Goal: Information Seeking & Learning: Learn about a topic

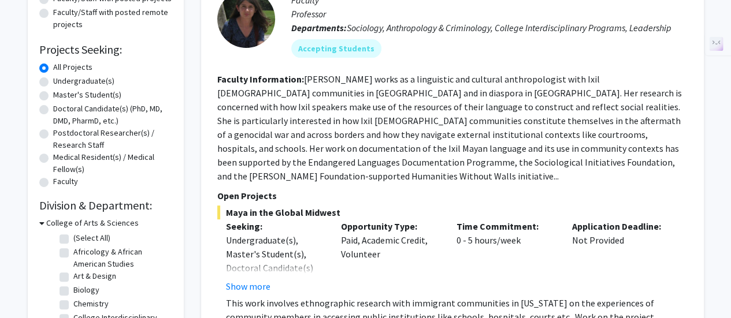
scroll to position [170, 0]
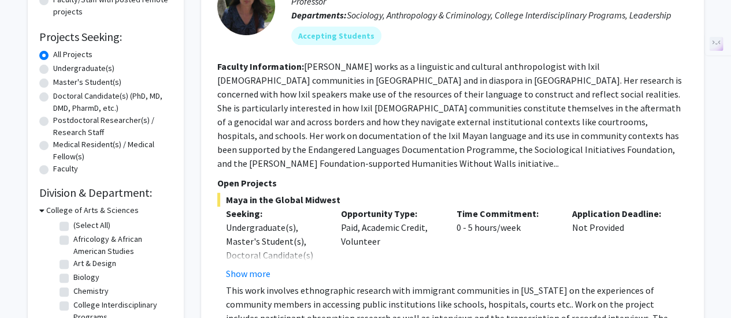
click at [53, 70] on label "Undergraduate(s)" at bounding box center [83, 68] width 61 height 12
click at [53, 70] on input "Undergraduate(s)" at bounding box center [57, 66] width 8 height 8
radio input "true"
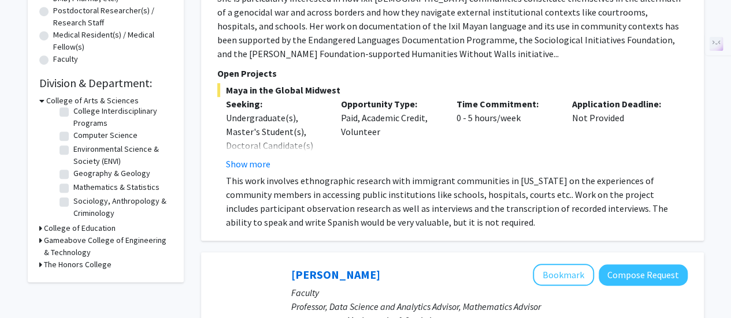
scroll to position [287, 0]
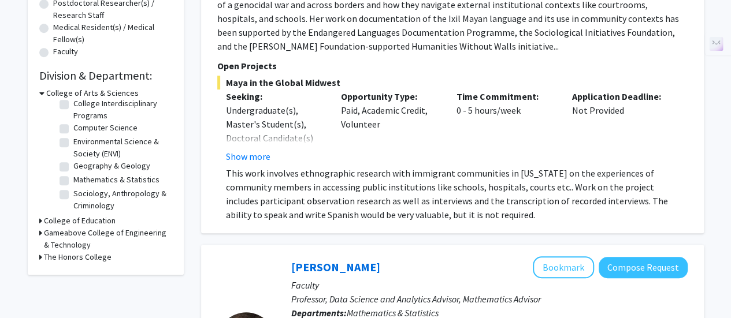
click at [39, 258] on icon at bounding box center [40, 257] width 3 height 12
click at [73, 273] on label "Leadership" at bounding box center [92, 272] width 39 height 12
click at [73, 273] on input "Leadership" at bounding box center [77, 270] width 8 height 8
checkbox input "true"
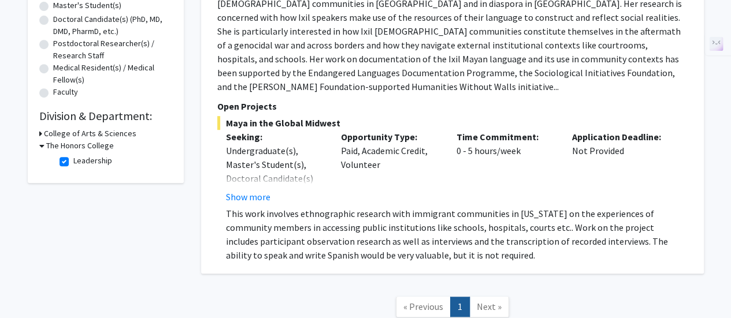
scroll to position [247, 0]
click at [73, 161] on label "Leadership" at bounding box center [92, 160] width 39 height 12
click at [73, 161] on input "Leadership" at bounding box center [77, 158] width 8 height 8
checkbox input "false"
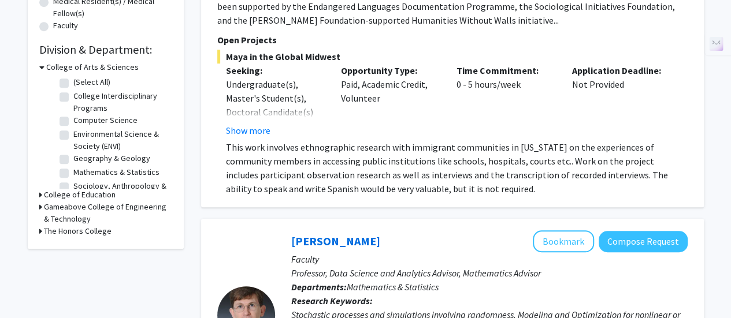
scroll to position [322, 0]
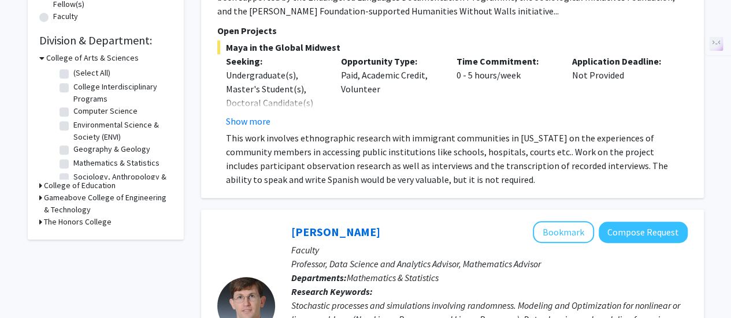
click at [43, 222] on div "The Honors College" at bounding box center [105, 222] width 133 height 12
click at [40, 222] on icon at bounding box center [40, 222] width 3 height 12
click at [45, 198] on h3 "Gameabove College of Engineering & Technology" at bounding box center [108, 204] width 128 height 24
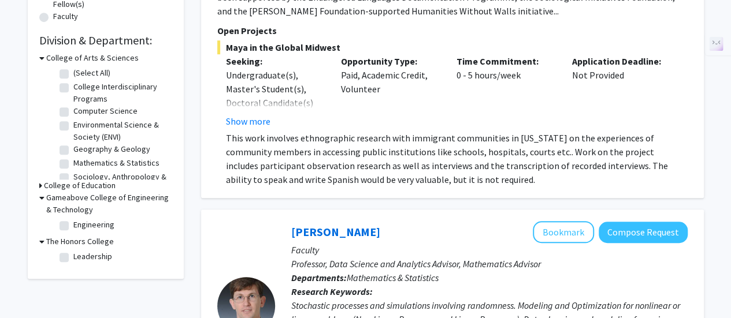
click at [54, 183] on h3 "College of Education" at bounding box center [80, 186] width 72 height 12
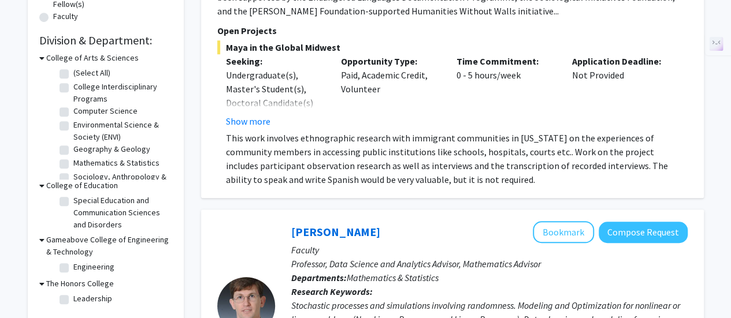
click at [54, 184] on h3 "College of Education" at bounding box center [82, 186] width 72 height 12
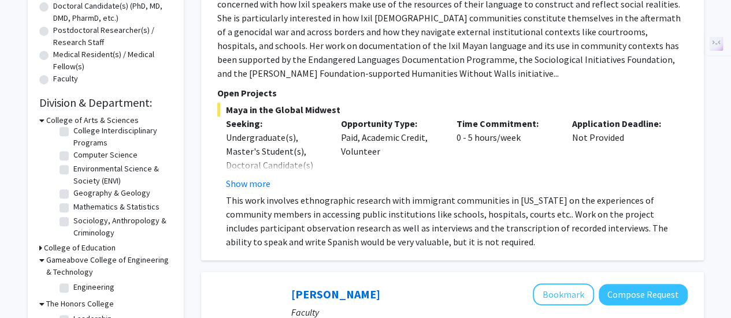
scroll to position [0, 0]
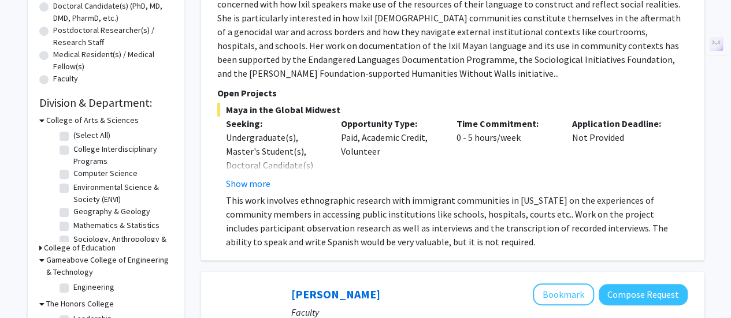
click at [73, 136] on label "(Select All)" at bounding box center [91, 135] width 37 height 12
click at [73, 136] on input "(Select All)" at bounding box center [77, 133] width 8 height 8
checkbox input "true"
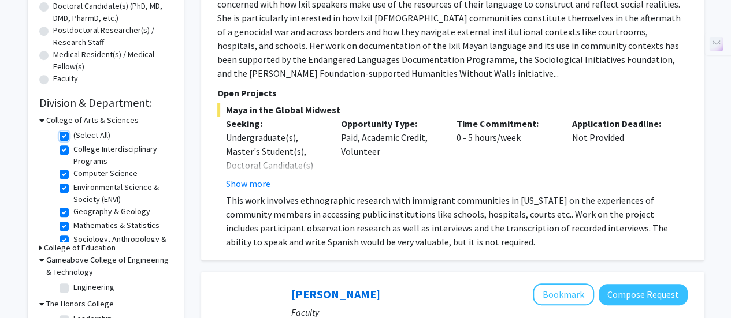
checkbox input "true"
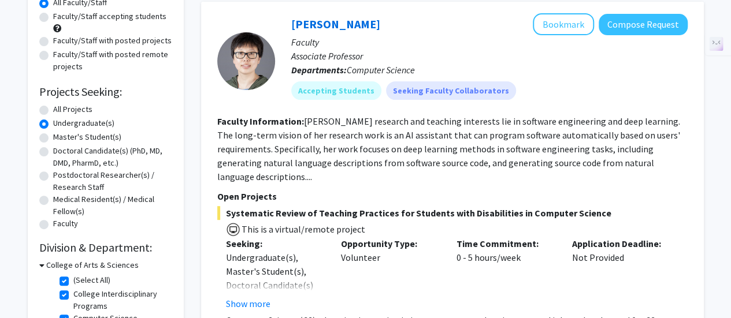
scroll to position [116, 0]
click at [268, 160] on fg-read-more "[PERSON_NAME] research and teaching interests lie in software engineering and d…" at bounding box center [448, 148] width 463 height 67
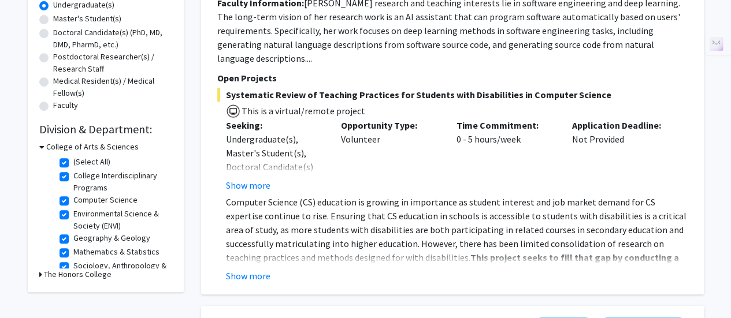
scroll to position [230, 0]
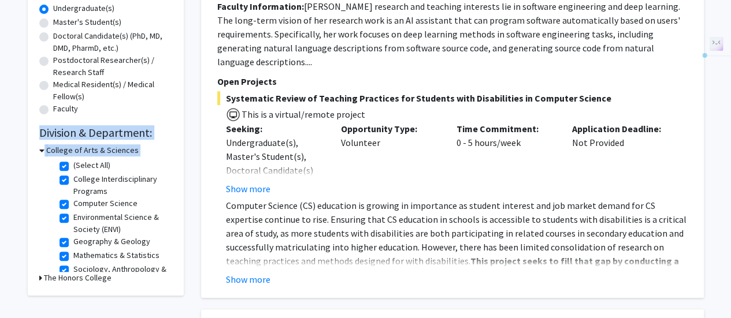
drag, startPoint x: 1, startPoint y: 133, endPoint x: 38, endPoint y: 169, distance: 51.5
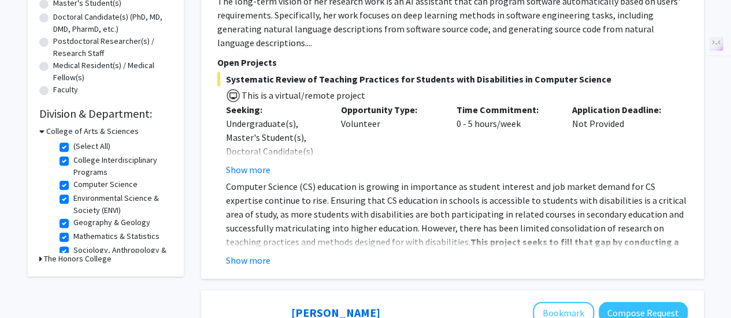
scroll to position [256, 0]
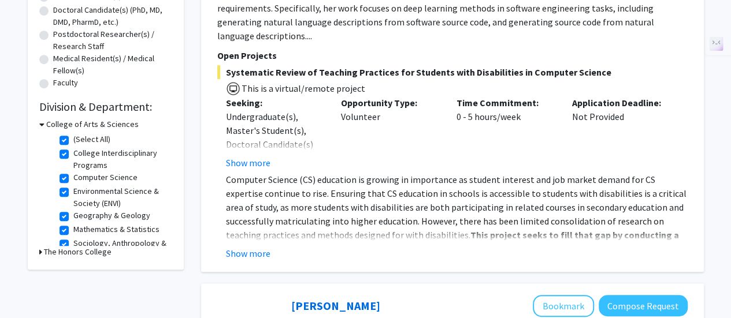
click at [73, 177] on label "Computer Science" at bounding box center [105, 178] width 64 height 12
click at [73, 177] on input "Computer Science" at bounding box center [77, 176] width 8 height 8
checkbox input "false"
checkbox input "true"
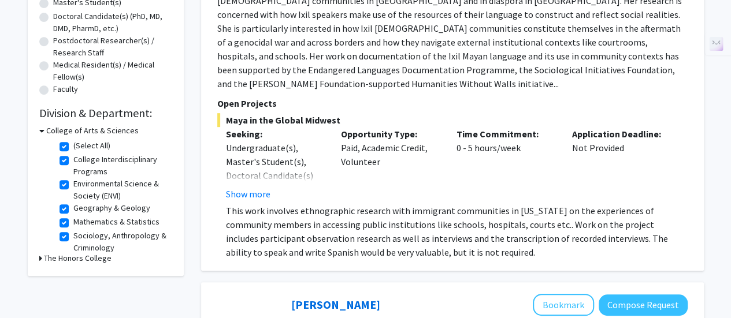
scroll to position [5, 0]
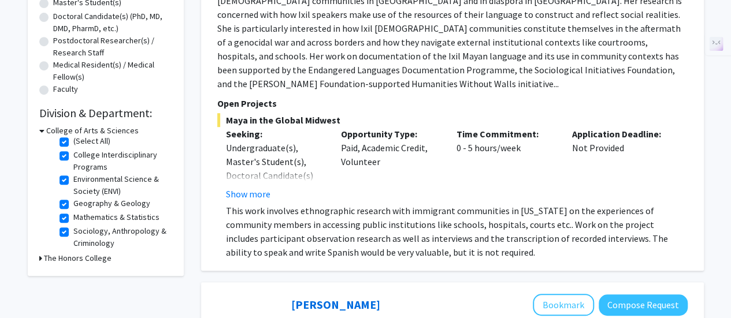
click at [73, 233] on label "Sociology, Anthropology & Criminology" at bounding box center [121, 237] width 96 height 24
click at [73, 233] on input "Sociology, Anthropology & Criminology" at bounding box center [77, 229] width 8 height 8
checkbox input "false"
checkbox input "true"
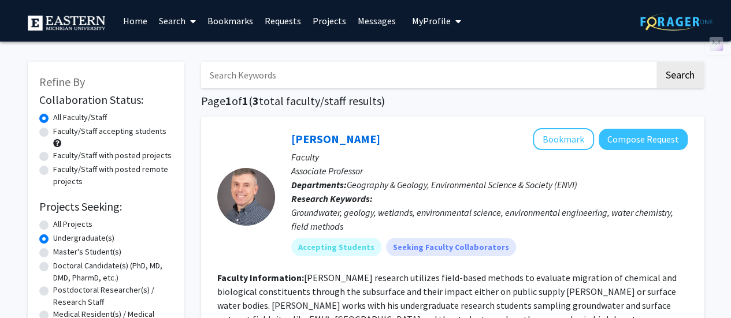
click at [53, 131] on label "Faculty/Staff accepting students" at bounding box center [109, 131] width 113 height 12
click at [53, 131] on input "Faculty/Staff accepting students" at bounding box center [57, 129] width 8 height 8
radio input "true"
click at [281, 73] on input "Search Keywords" at bounding box center [428, 75] width 454 height 27
type input "biology"
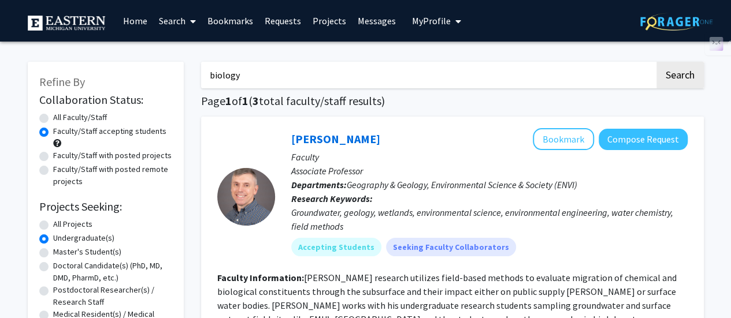
click at [656, 62] on button "Search" at bounding box center [679, 75] width 47 height 27
radio input "true"
checkbox input "false"
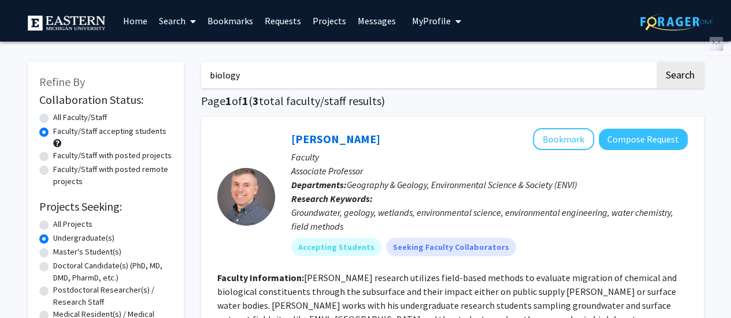
checkbox input "false"
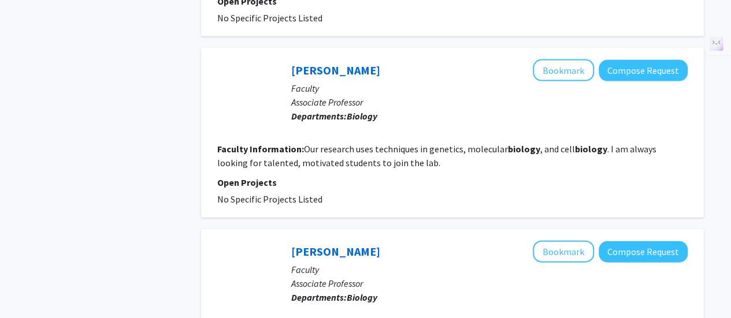
scroll to position [1217, 0]
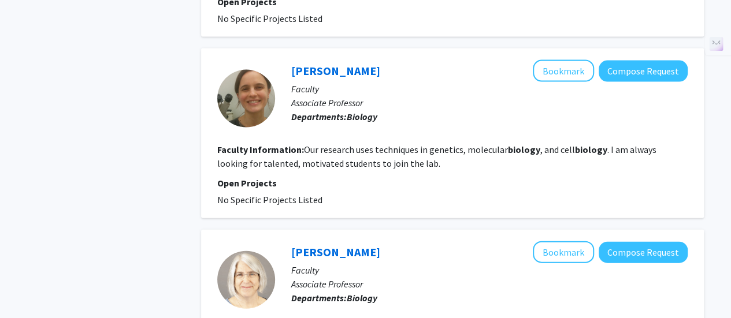
click at [316, 64] on link "[PERSON_NAME]" at bounding box center [335, 71] width 89 height 14
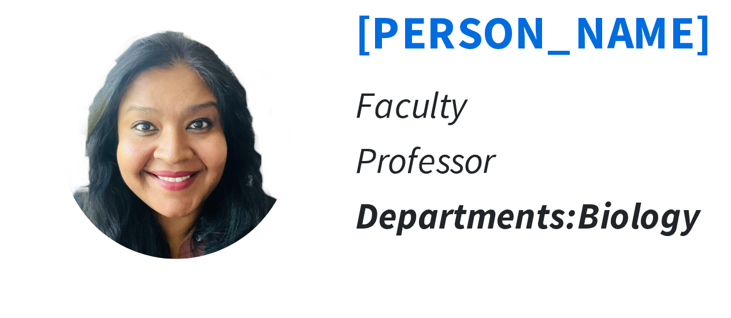
scroll to position [1760, 0]
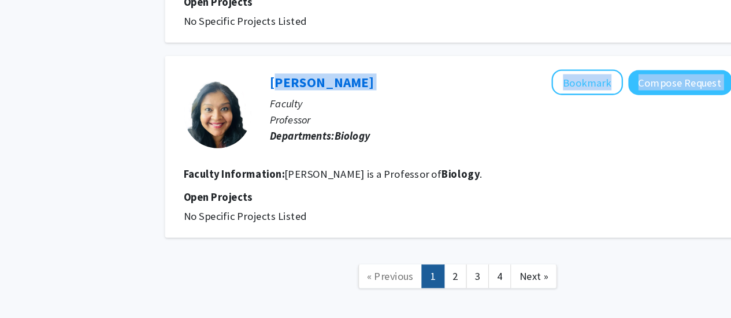
drag, startPoint x: 420, startPoint y: 73, endPoint x: 290, endPoint y: 76, distance: 130.1
click at [290, 76] on div "[PERSON_NAME] Bookmark Compose Request Faculty Professor Departments: Biology" at bounding box center [481, 114] width 413 height 77
click at [424, 76] on div "[PERSON_NAME] Bookmark Compose Request" at bounding box center [489, 87] width 396 height 22
drag, startPoint x: 416, startPoint y: 76, endPoint x: 305, endPoint y: 69, distance: 111.1
click at [305, 76] on div "[PERSON_NAME] Bookmark Compose Request" at bounding box center [489, 87] width 396 height 22
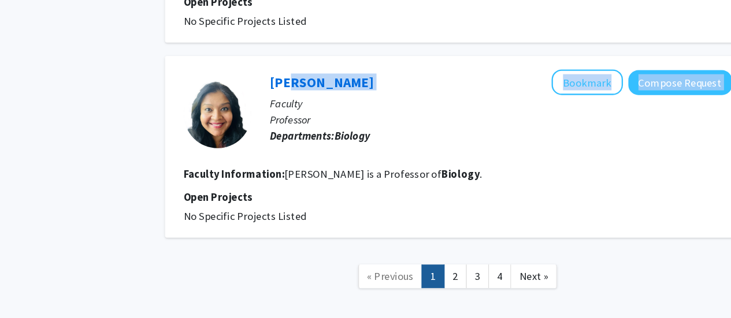
click at [424, 76] on div "[PERSON_NAME] Bookmark Compose Request" at bounding box center [489, 87] width 396 height 22
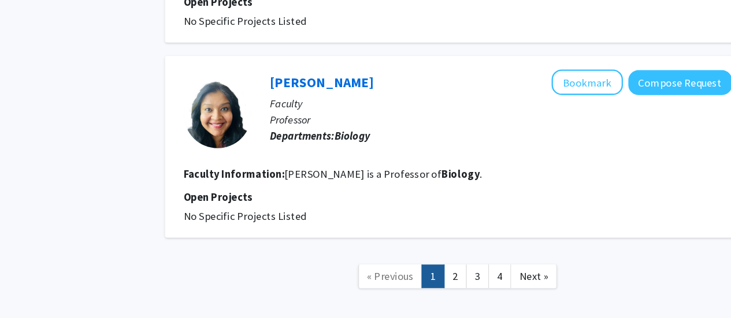
drag, startPoint x: 399, startPoint y: 71, endPoint x: 282, endPoint y: 72, distance: 116.7
click at [282, 76] on div "[PERSON_NAME] Bookmark Compose Request Faculty Professor Departments: Biology" at bounding box center [481, 114] width 413 height 77
copy link "[PERSON_NAME]"
